Goal: Task Accomplishment & Management: Use online tool/utility

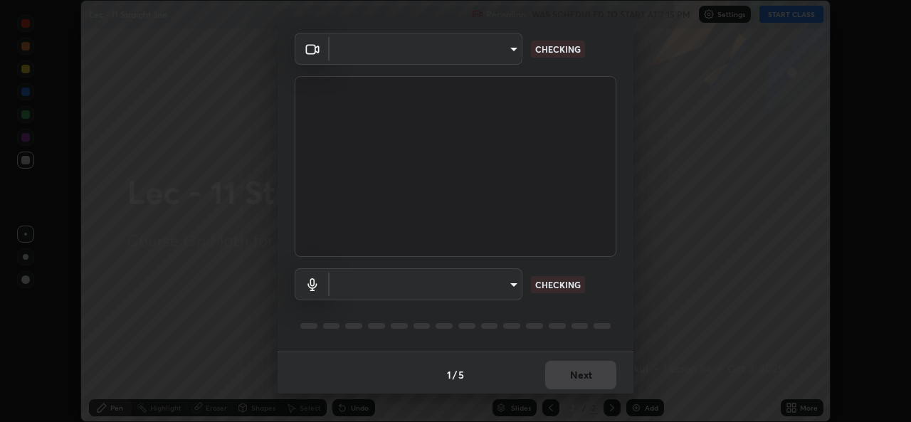
scroll to position [45, 0]
type input "78e73baf3d63bceb4c45423e3c658d9595c8caa1ee6d34b79bc6d5c79dc82097"
type input "default"
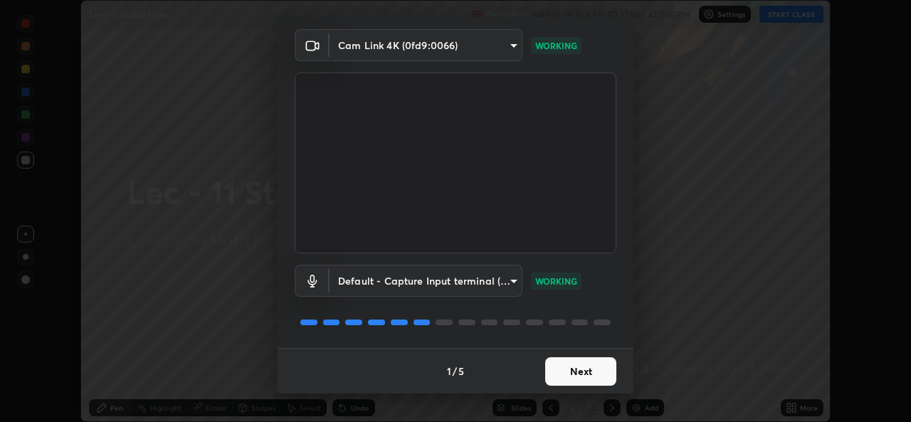
click at [575, 367] on button "Next" at bounding box center [580, 371] width 71 height 28
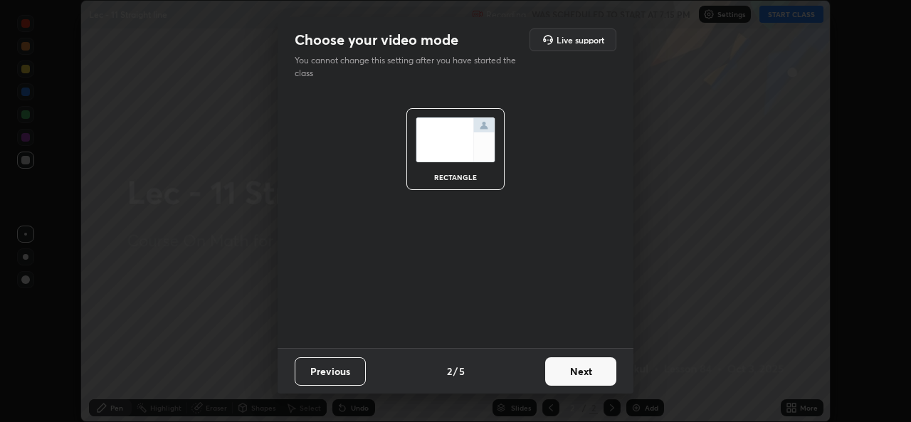
click at [576, 367] on button "Next" at bounding box center [580, 371] width 71 height 28
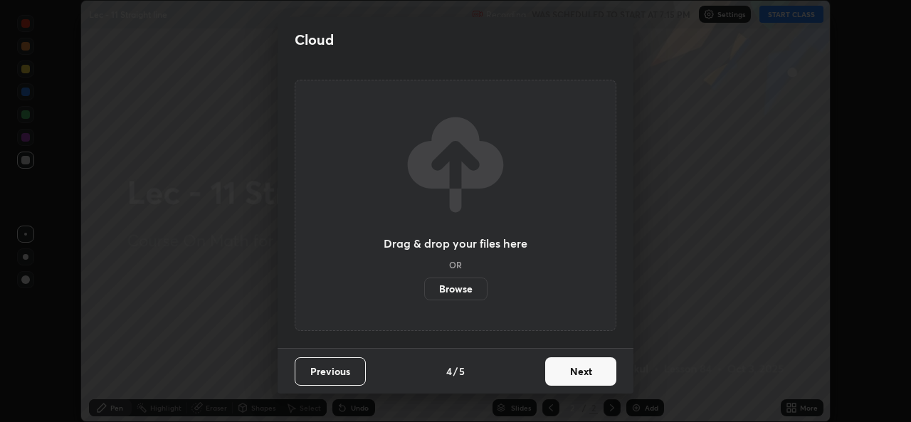
click at [578, 366] on button "Next" at bounding box center [580, 371] width 71 height 28
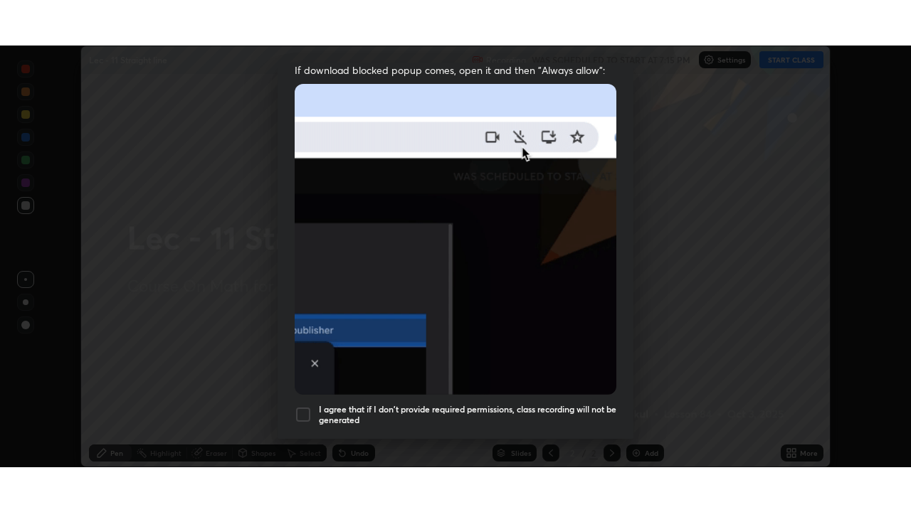
scroll to position [335, 0]
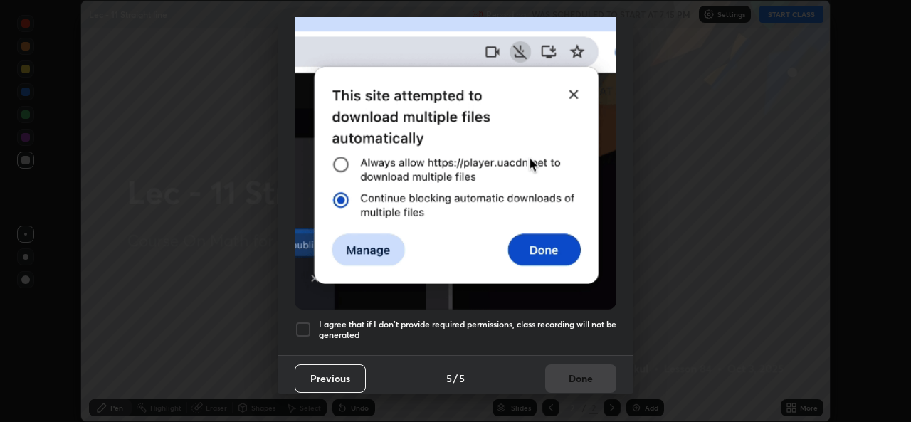
click at [569, 319] on h5 "I agree that if I don't provide required permissions, class recording will not …" at bounding box center [467, 330] width 297 height 22
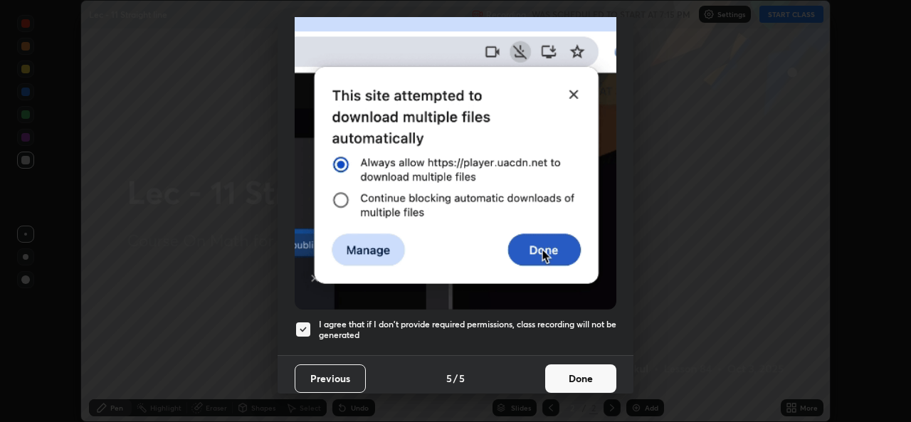
click at [578, 370] on button "Done" at bounding box center [580, 378] width 71 height 28
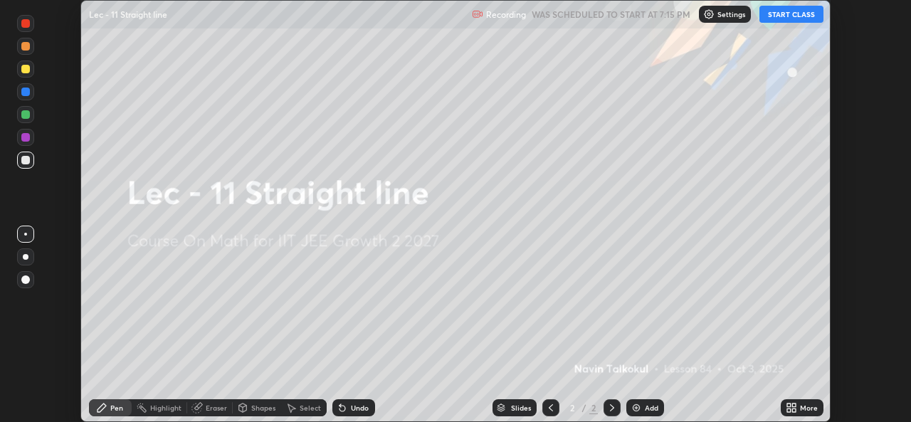
click at [780, 18] on button "START CLASS" at bounding box center [791, 14] width 64 height 17
click at [800, 409] on div "More" at bounding box center [809, 407] width 18 height 7
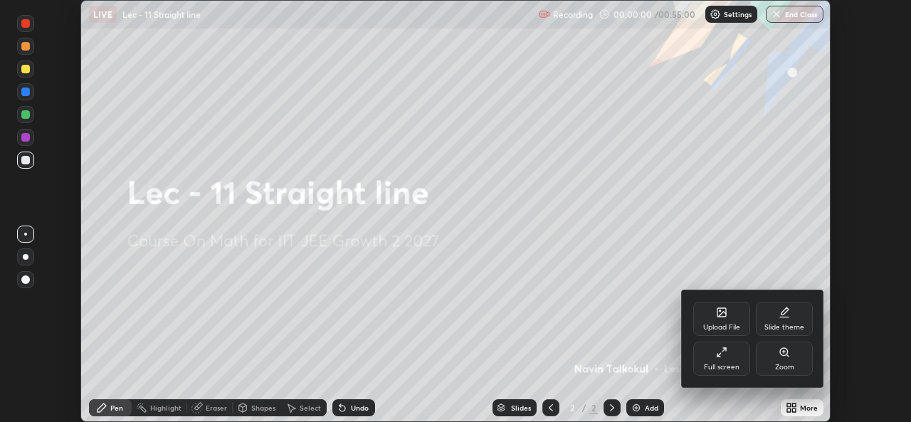
click at [730, 355] on div "Full screen" at bounding box center [721, 358] width 57 height 34
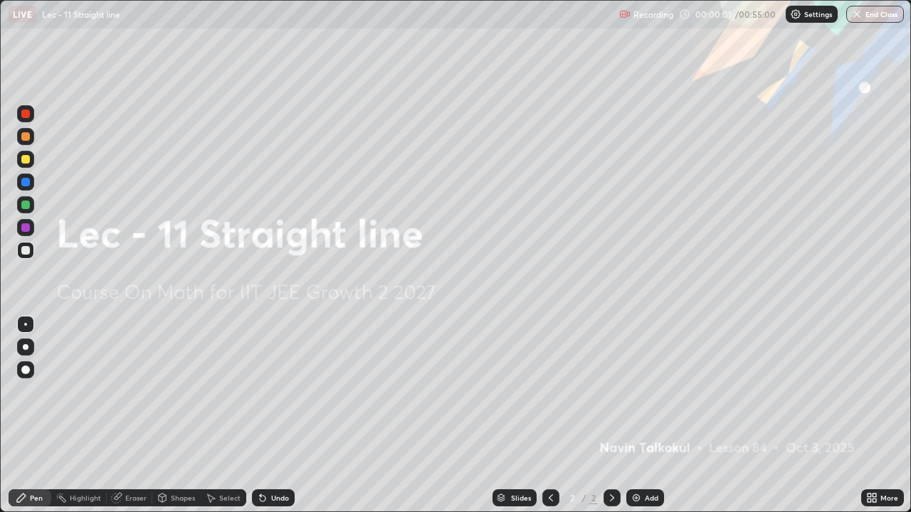
scroll to position [512, 911]
click at [652, 421] on div "Add" at bounding box center [651, 497] width 14 height 7
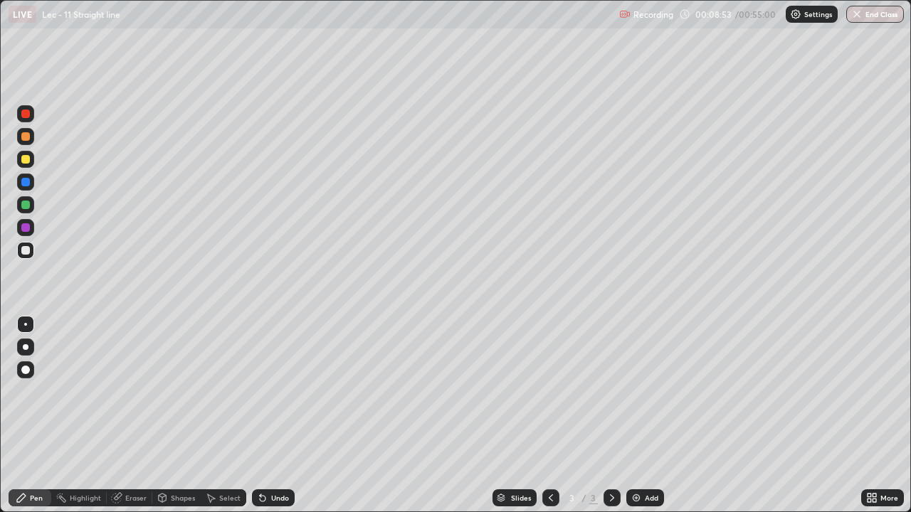
click at [638, 421] on img at bounding box center [635, 497] width 11 height 11
click at [272, 421] on div "Undo" at bounding box center [273, 497] width 43 height 17
click at [274, 421] on div "Undo" at bounding box center [273, 497] width 43 height 17
click at [272, 421] on div "Undo" at bounding box center [273, 497] width 43 height 17
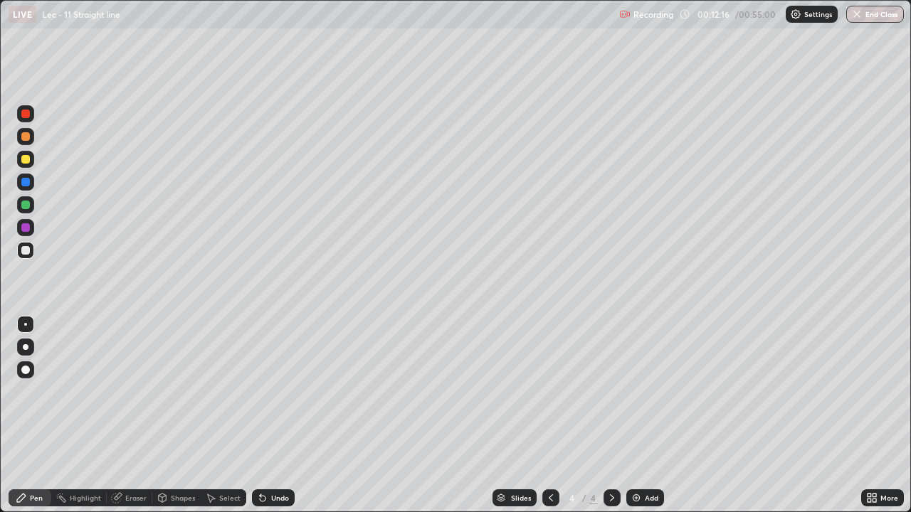
click at [270, 421] on div "Undo" at bounding box center [273, 497] width 43 height 17
click at [269, 421] on div "Undo" at bounding box center [273, 497] width 43 height 17
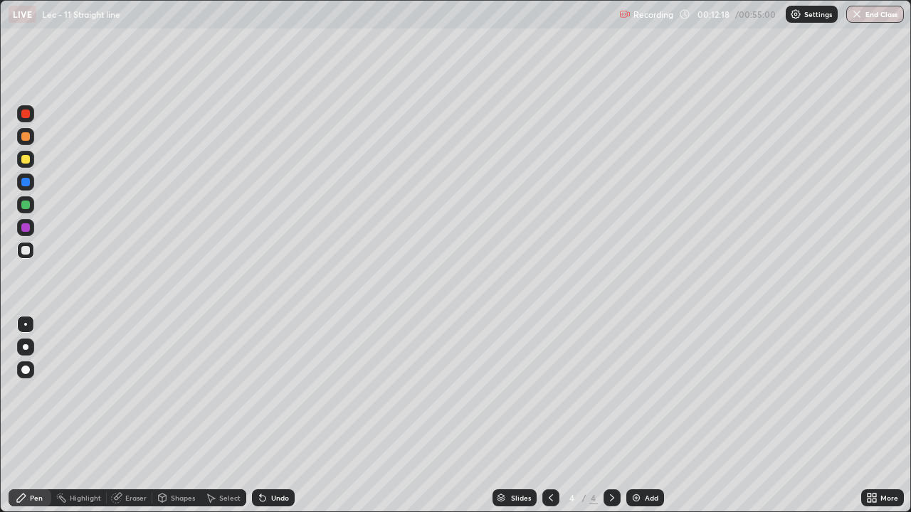
click at [268, 421] on div "Undo" at bounding box center [273, 497] width 43 height 17
click at [285, 421] on div "Undo" at bounding box center [273, 497] width 43 height 17
click at [640, 421] on div "Add" at bounding box center [645, 497] width 38 height 17
click at [550, 421] on icon at bounding box center [550, 497] width 11 height 11
click at [609, 421] on icon at bounding box center [611, 497] width 11 height 11
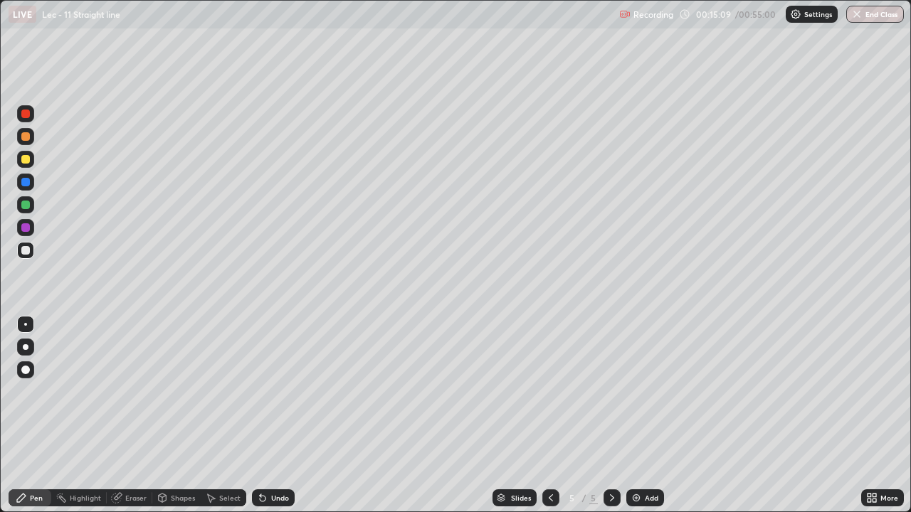
click at [549, 421] on icon at bounding box center [550, 497] width 11 height 11
click at [609, 421] on icon at bounding box center [611, 497] width 11 height 11
click at [548, 421] on div at bounding box center [550, 497] width 17 height 17
click at [610, 421] on icon at bounding box center [611, 497] width 11 height 11
click at [272, 421] on div "Undo" at bounding box center [280, 497] width 18 height 7
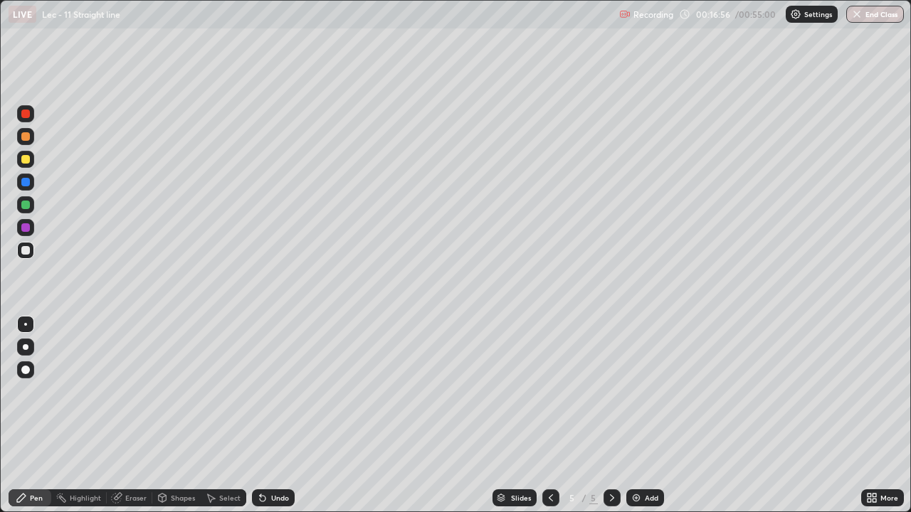
click at [548, 421] on icon at bounding box center [550, 497] width 11 height 11
click at [609, 421] on icon at bounding box center [611, 497] width 11 height 11
click at [633, 421] on img at bounding box center [635, 497] width 11 height 11
click at [279, 421] on div "Undo" at bounding box center [280, 497] width 18 height 7
click at [270, 421] on div "Undo" at bounding box center [273, 497] width 43 height 17
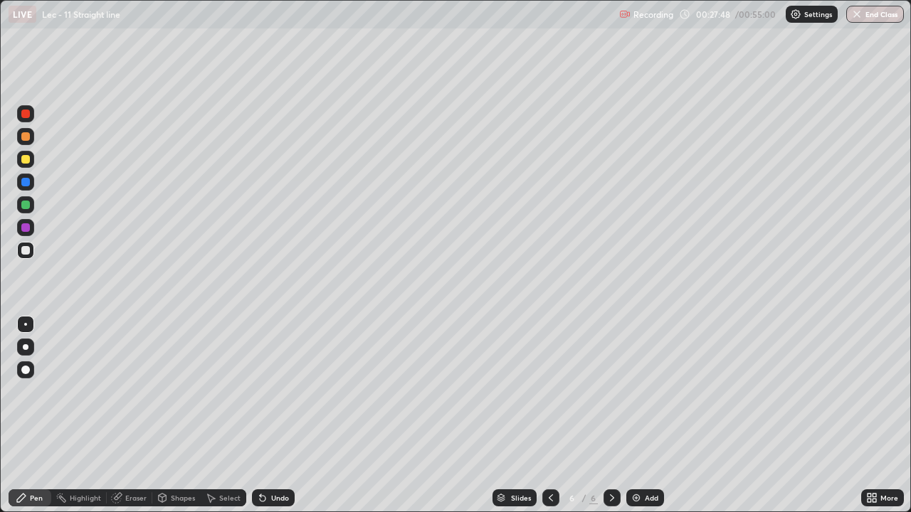
click at [641, 421] on div "Add" at bounding box center [645, 497] width 38 height 17
click at [545, 421] on icon at bounding box center [550, 497] width 11 height 11
click at [610, 421] on icon at bounding box center [611, 497] width 11 height 11
click at [549, 421] on icon at bounding box center [550, 497] width 11 height 11
click at [608, 421] on icon at bounding box center [611, 497] width 11 height 11
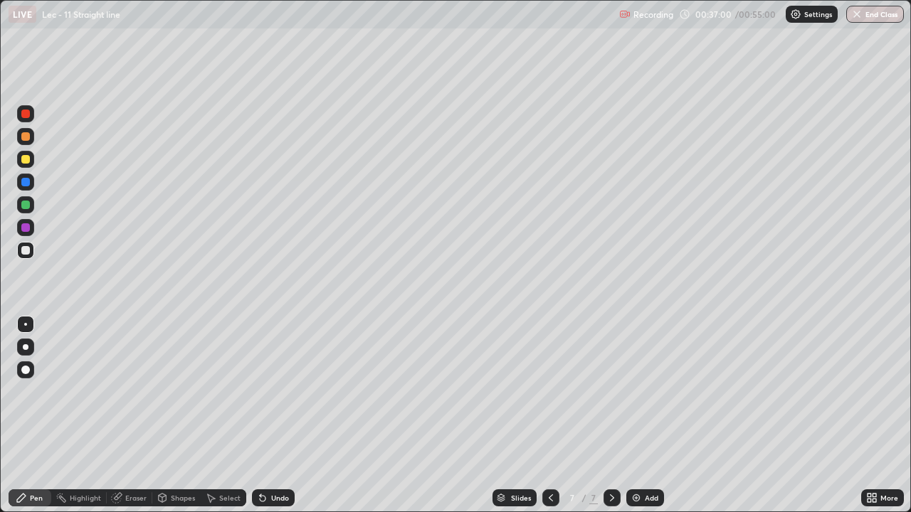
click at [647, 421] on div "Add" at bounding box center [645, 497] width 38 height 17
click at [549, 421] on icon at bounding box center [550, 497] width 11 height 11
click at [611, 421] on icon at bounding box center [611, 497] width 11 height 11
click at [610, 421] on icon at bounding box center [611, 497] width 11 height 11
click at [549, 421] on icon at bounding box center [550, 497] width 11 height 11
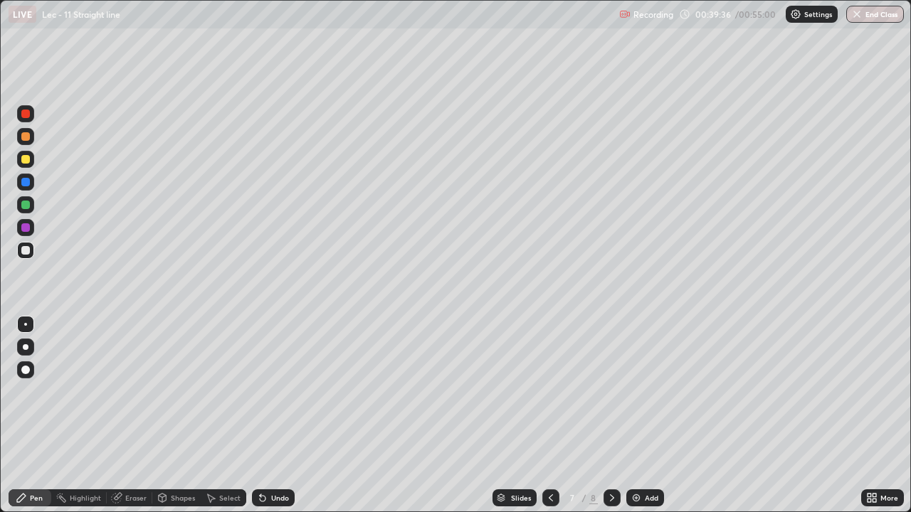
click at [642, 421] on div "Add" at bounding box center [645, 497] width 38 height 17
click at [265, 421] on icon at bounding box center [262, 497] width 11 height 11
click at [267, 421] on div "Undo" at bounding box center [273, 497] width 43 height 17
click at [271, 421] on div "Undo" at bounding box center [280, 497] width 18 height 7
click at [272, 421] on div "Undo" at bounding box center [273, 497] width 43 height 17
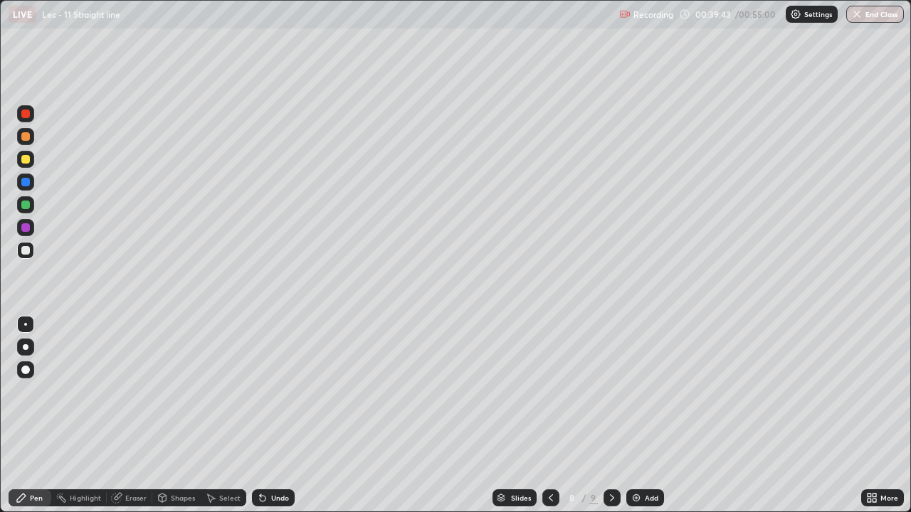
click at [270, 421] on div "Undo" at bounding box center [273, 497] width 43 height 17
click at [549, 421] on icon at bounding box center [550, 497] width 11 height 11
click at [610, 421] on icon at bounding box center [611, 497] width 11 height 11
click at [873, 18] on button "End Class" at bounding box center [875, 14] width 58 height 17
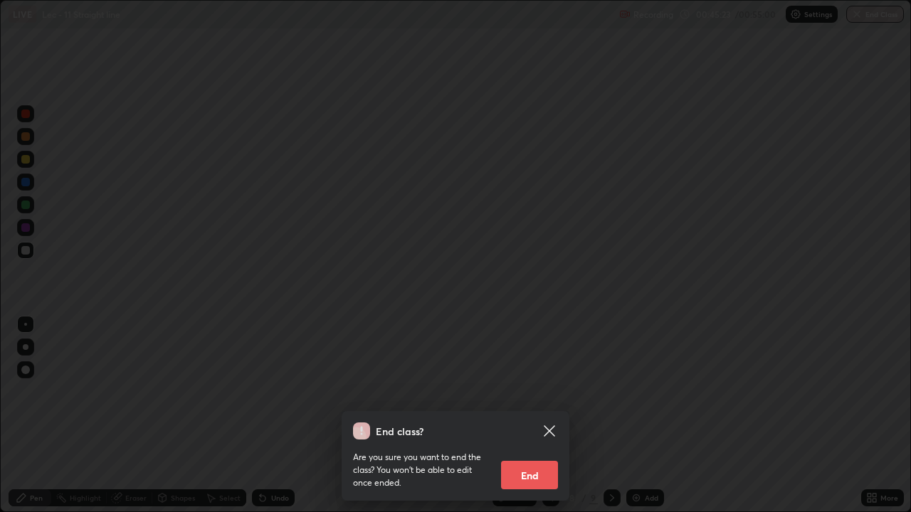
click at [542, 421] on button "End" at bounding box center [529, 475] width 57 height 28
